Goal: Navigation & Orientation: Find specific page/section

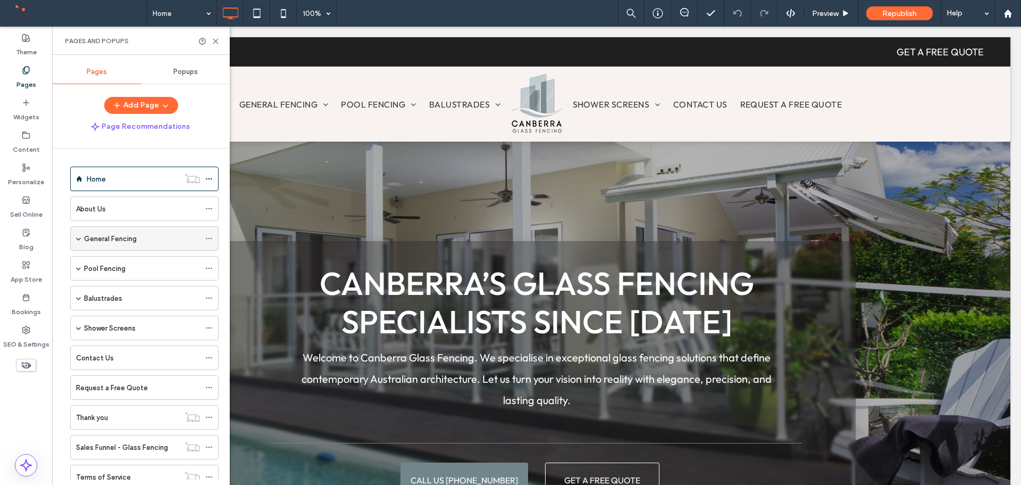
click at [104, 237] on label "General Fencing" at bounding box center [110, 238] width 53 height 19
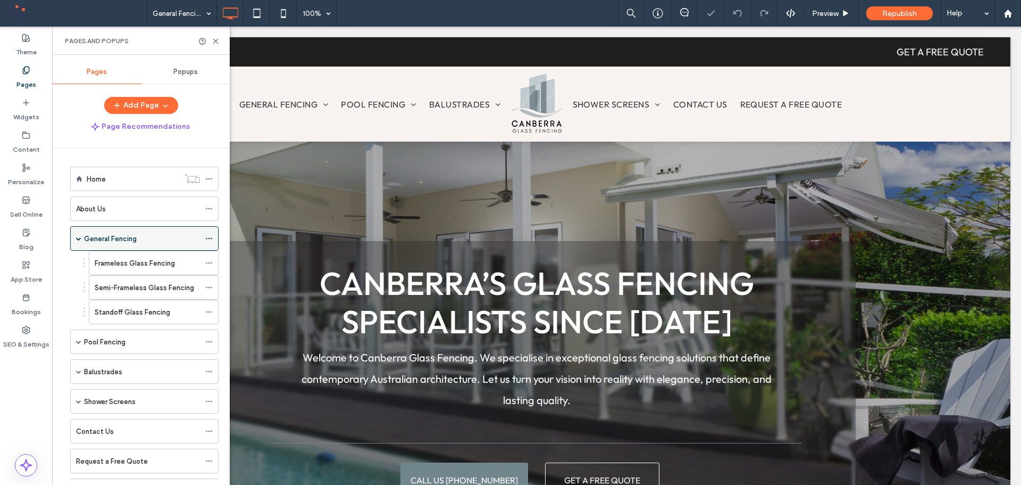
click at [78, 242] on span at bounding box center [78, 238] width 5 height 23
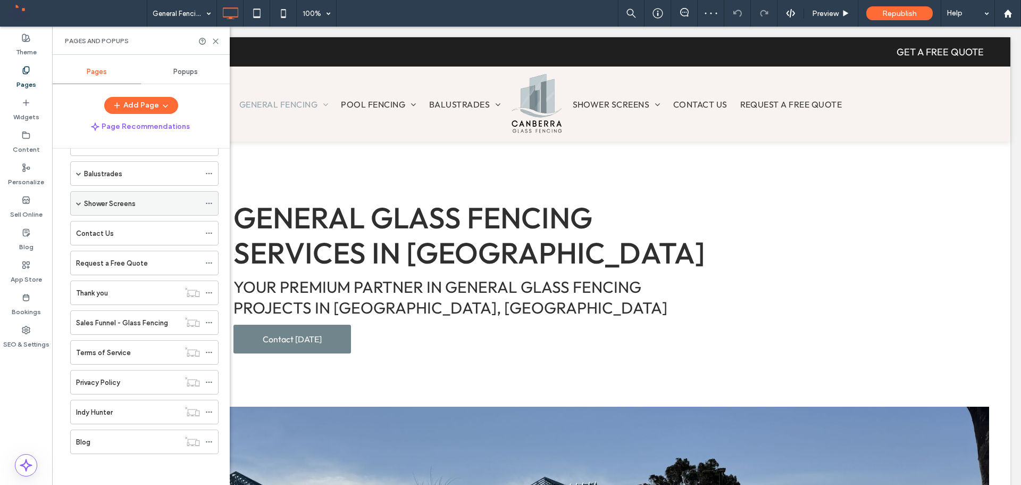
scroll to position [126, 0]
click at [109, 327] on label "Sales Funnel - Glass Fencing" at bounding box center [122, 321] width 92 height 19
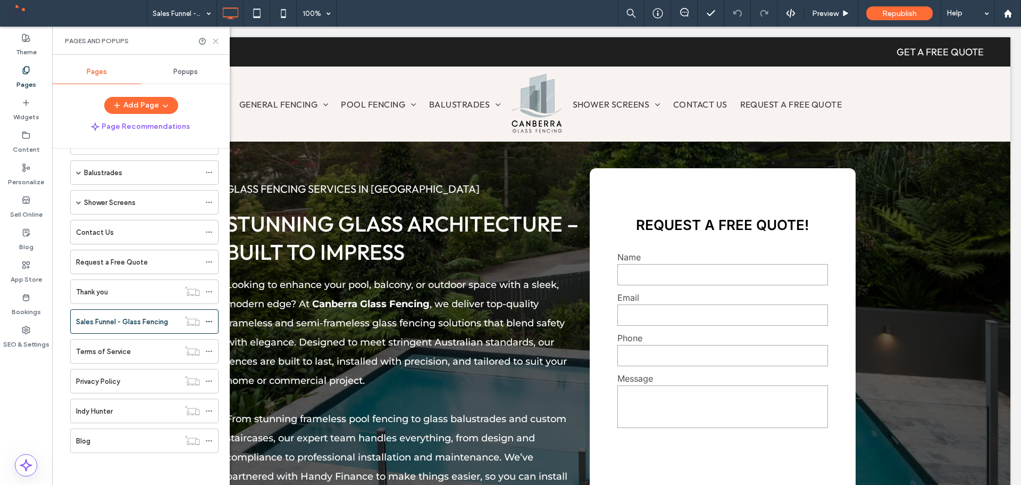
click at [214, 40] on icon at bounding box center [216, 41] width 8 height 8
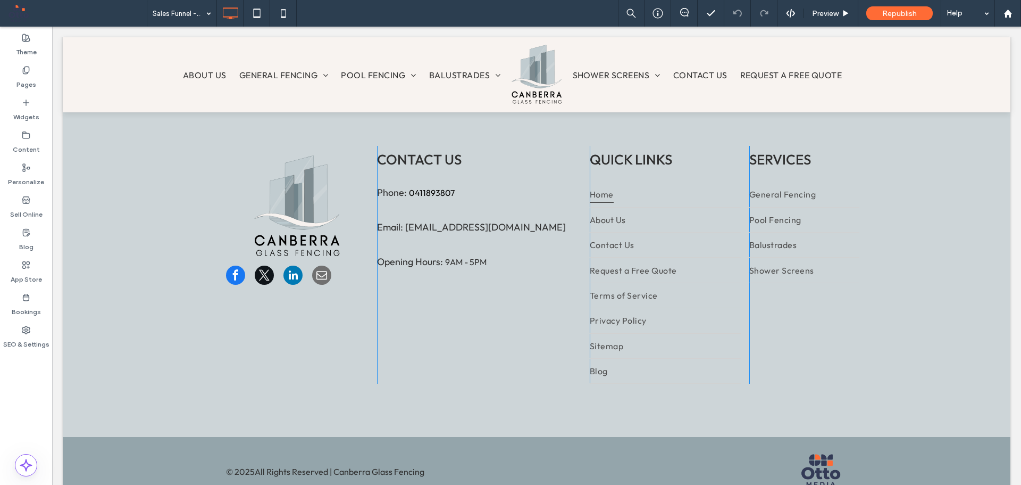
scroll to position [3919, 0]
